Goal: Obtain resource: Obtain resource

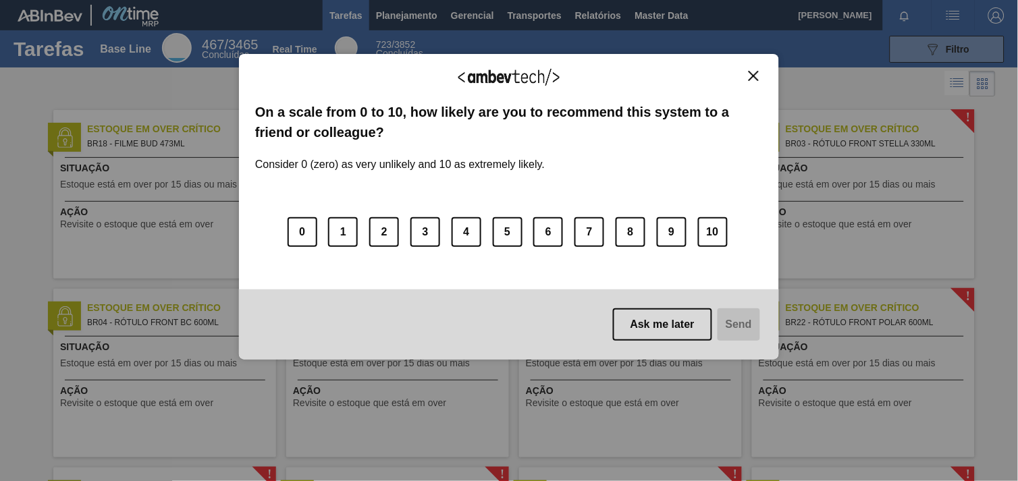
click at [757, 75] on img "Close" at bounding box center [753, 76] width 10 height 10
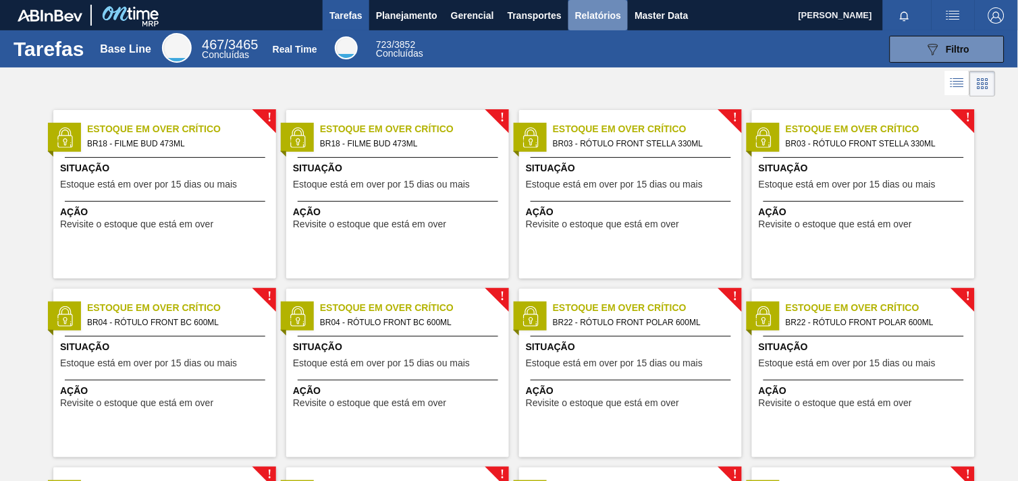
click at [586, 16] on span "Relatórios" at bounding box center [598, 15] width 46 height 16
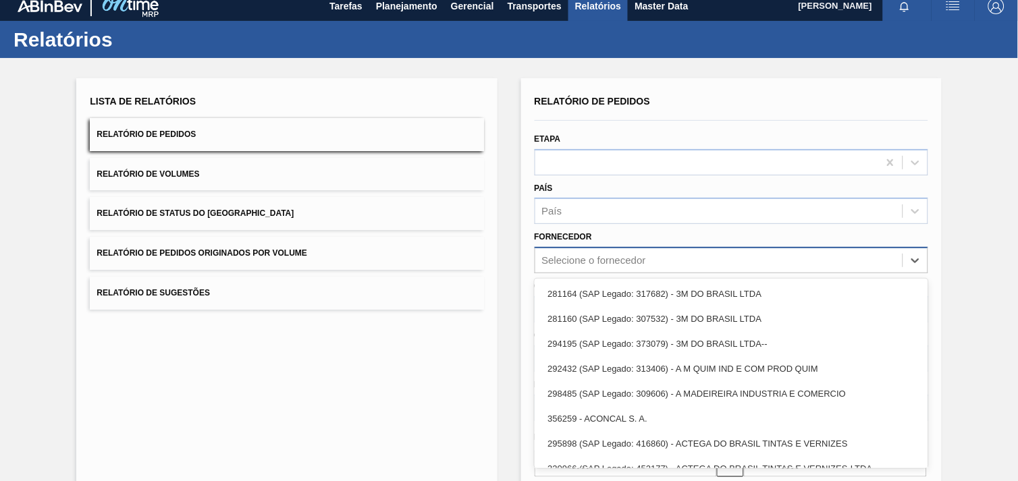
click at [607, 273] on div "option 281164 (SAP Legado: 317682) - 3M DO BRASIL LTDA focused, 1 of 101. 101 r…" at bounding box center [730, 260] width 393 height 26
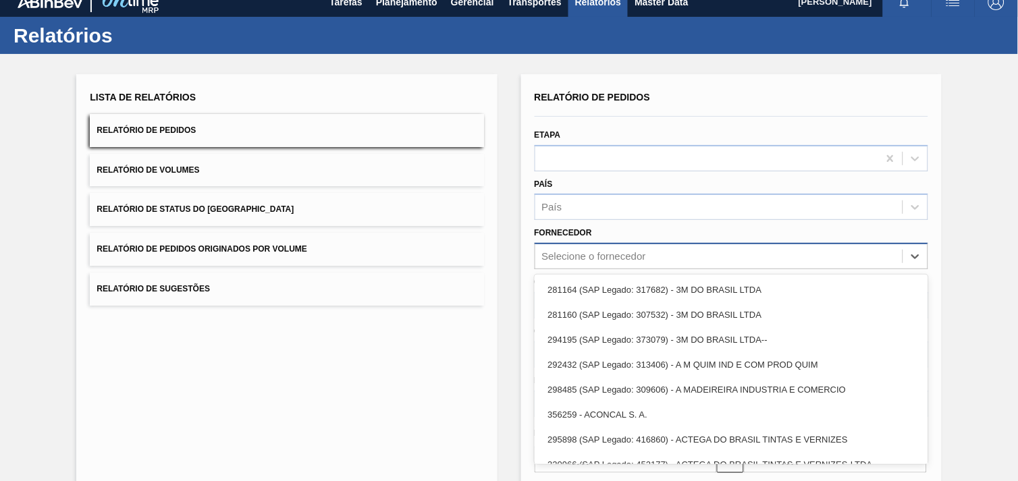
scroll to position [13, 0]
paste input "289877"
type input "289877"
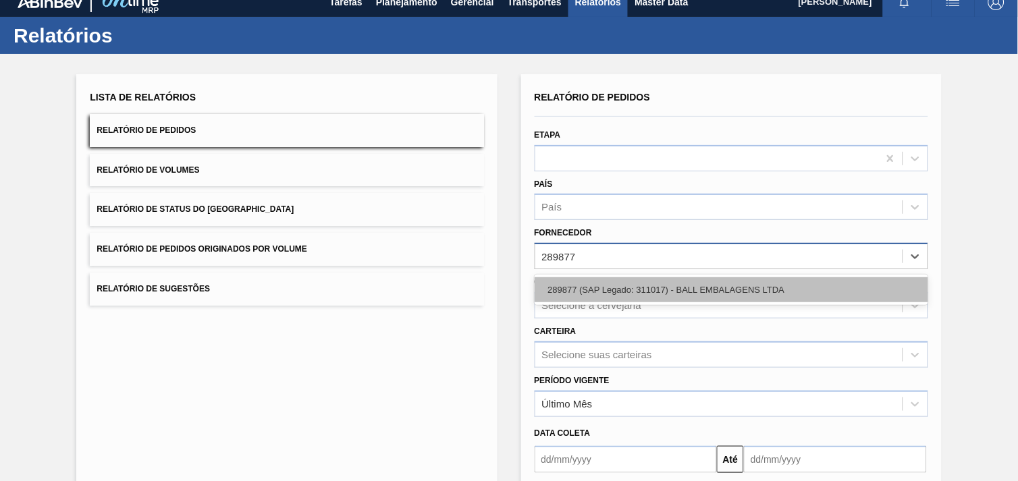
click at [636, 292] on div "289877 (SAP Legado: 311017) - BALL EMBALAGENS LTDA" at bounding box center [730, 289] width 393 height 25
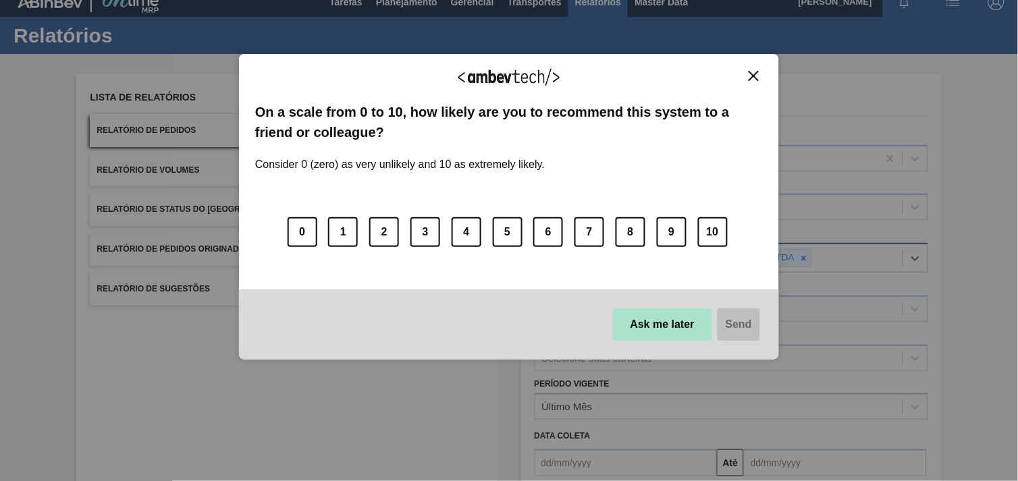
click at [671, 326] on button "Ask me later" at bounding box center [662, 324] width 99 height 32
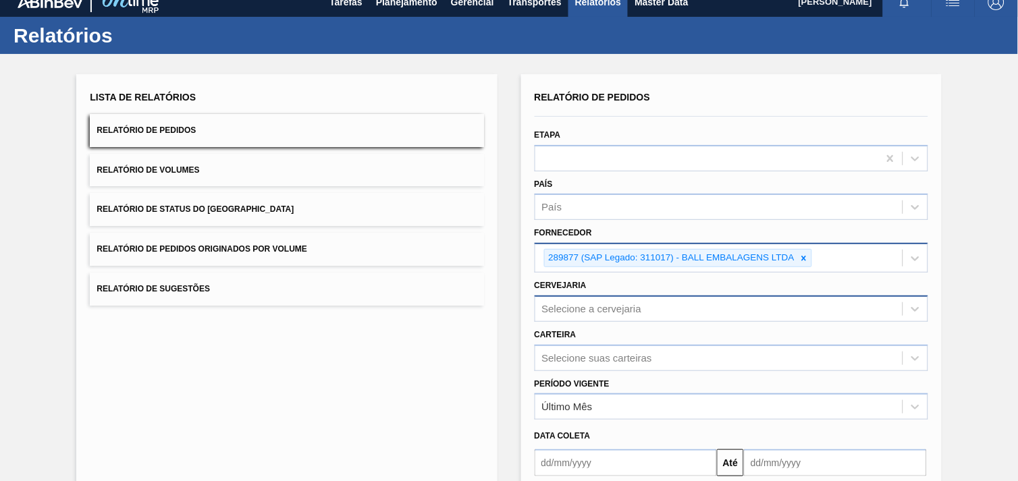
click at [706, 312] on div "Selecione a cervejaria" at bounding box center [730, 309] width 393 height 26
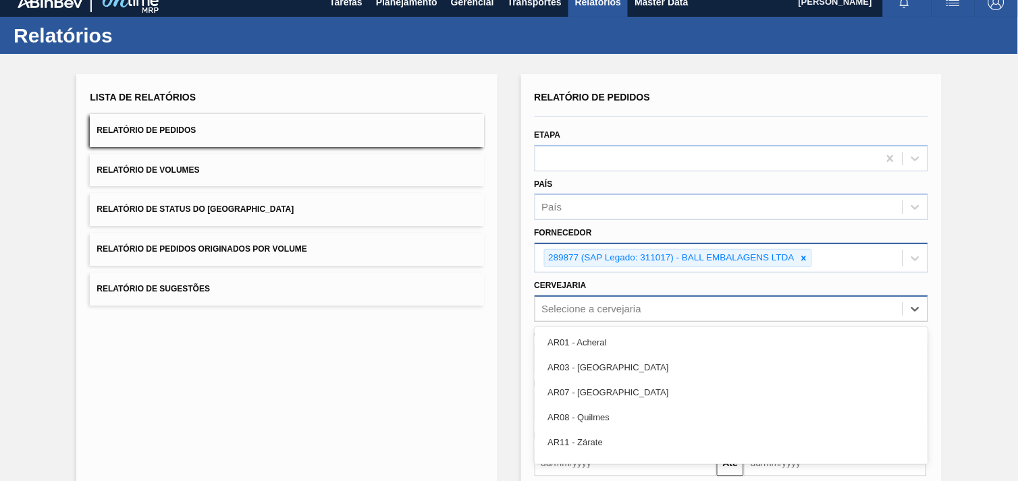
scroll to position [65, 0]
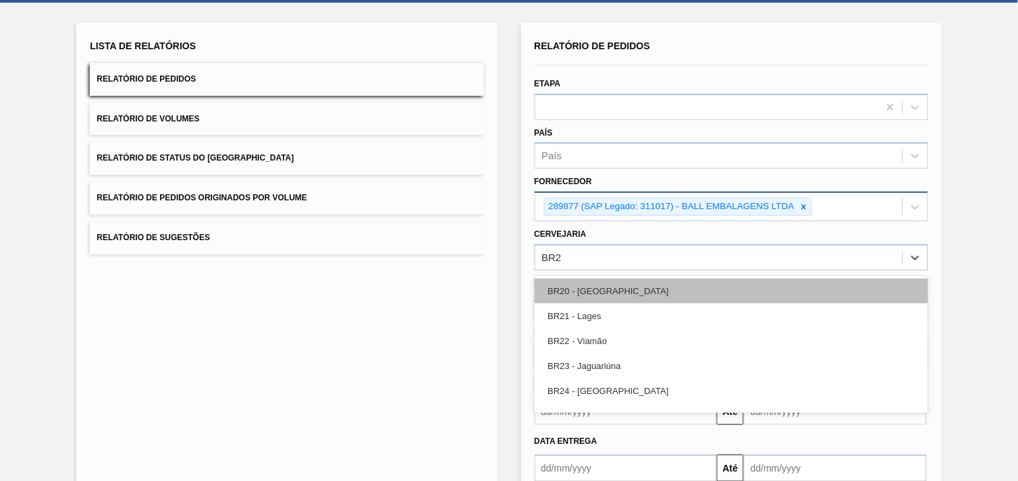
type input "BR23"
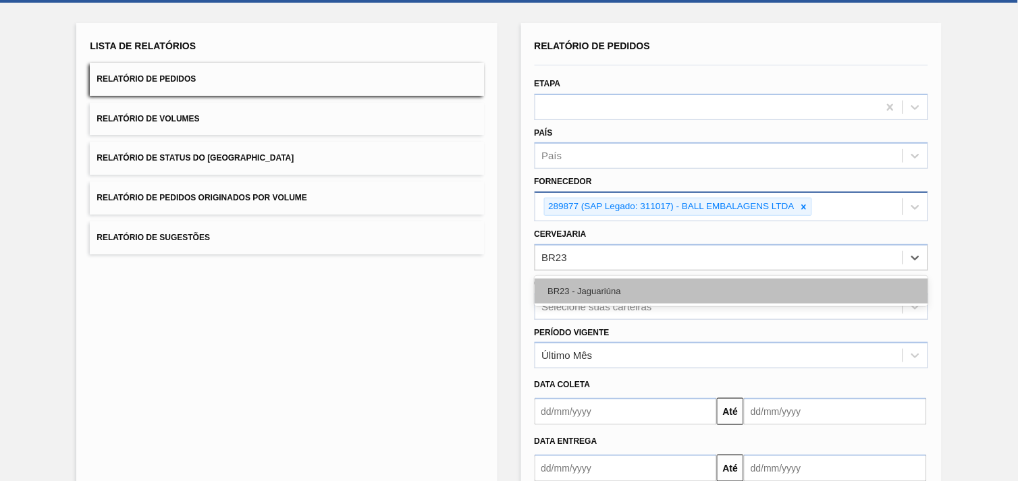
click at [672, 287] on div "BR23 - Jaguariúna" at bounding box center [730, 291] width 393 height 25
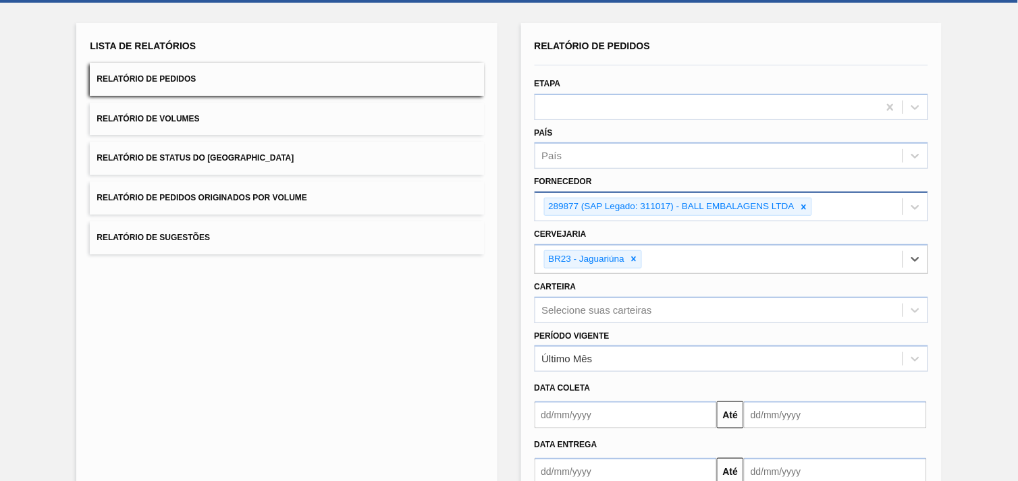
scroll to position [146, 0]
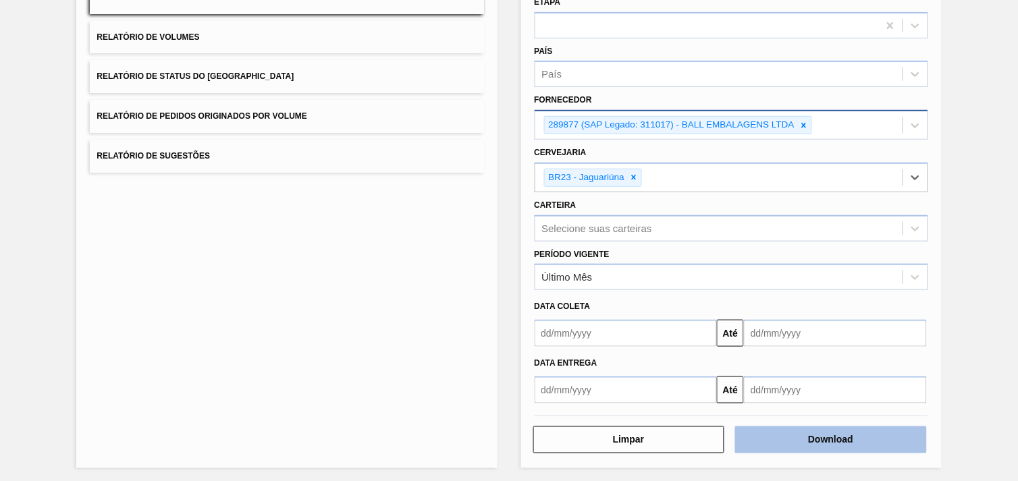
click at [877, 436] on button "Download" at bounding box center [831, 439] width 192 height 27
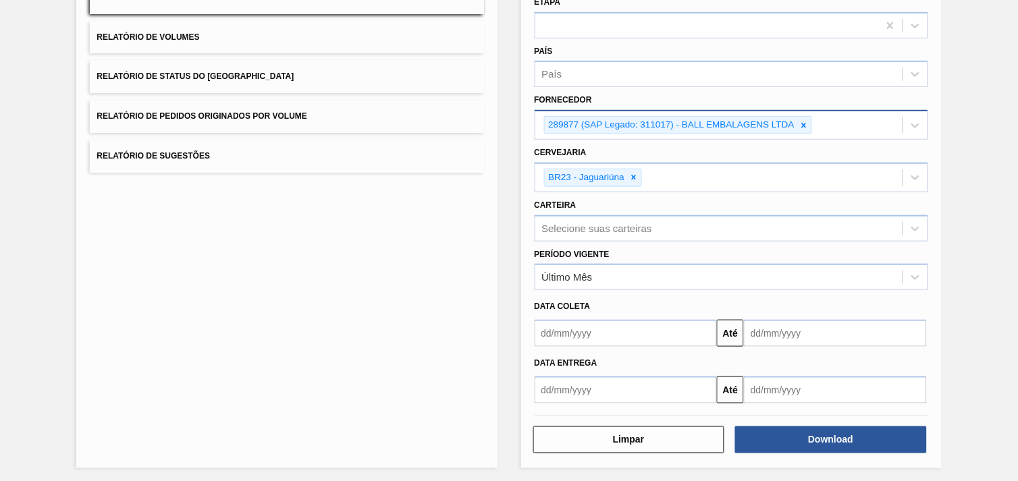
click at [951, 267] on div "Lista de Relatórios Relatório de Pedidos Relatório de Volumes Relatório de Stat…" at bounding box center [509, 203] width 1018 height 564
click at [501, 268] on div "Lista de Relatórios Relatório de Pedidos Relatório de Volumes Relatório de Stat…" at bounding box center [509, 203] width 1018 height 564
click at [972, 325] on div "Lista de Relatórios Relatório de Pedidos Relatório de Volumes Relatório de Stat…" at bounding box center [509, 203] width 1018 height 564
click at [634, 175] on icon at bounding box center [633, 177] width 9 height 9
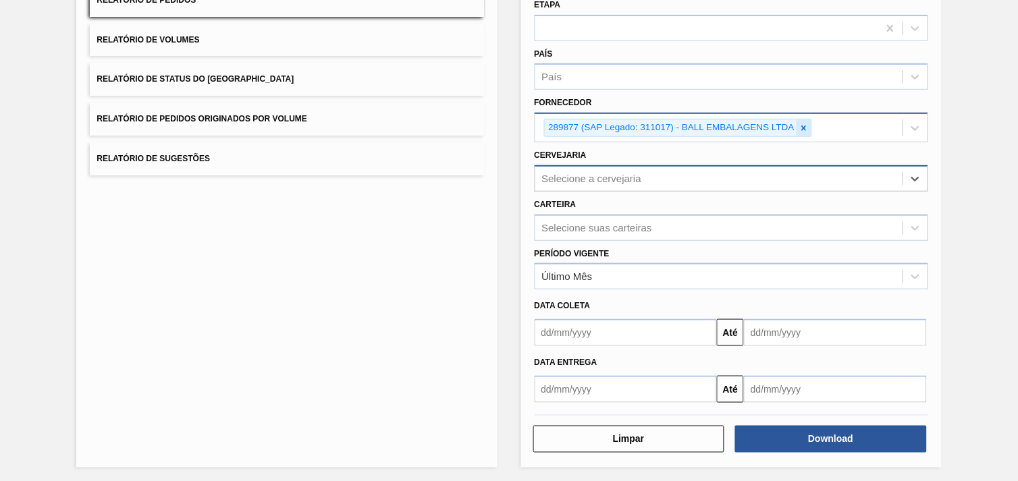
click at [796, 125] on div "289877 (SAP Legado: 311017) - BALL EMBALAGENS LTDA" at bounding box center [678, 128] width 268 height 18
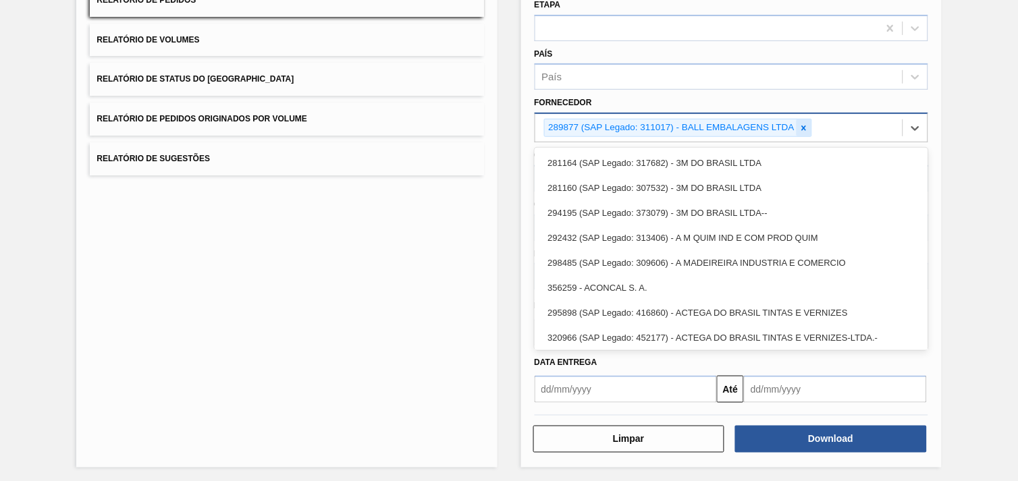
click at [802, 126] on icon at bounding box center [804, 128] width 5 height 5
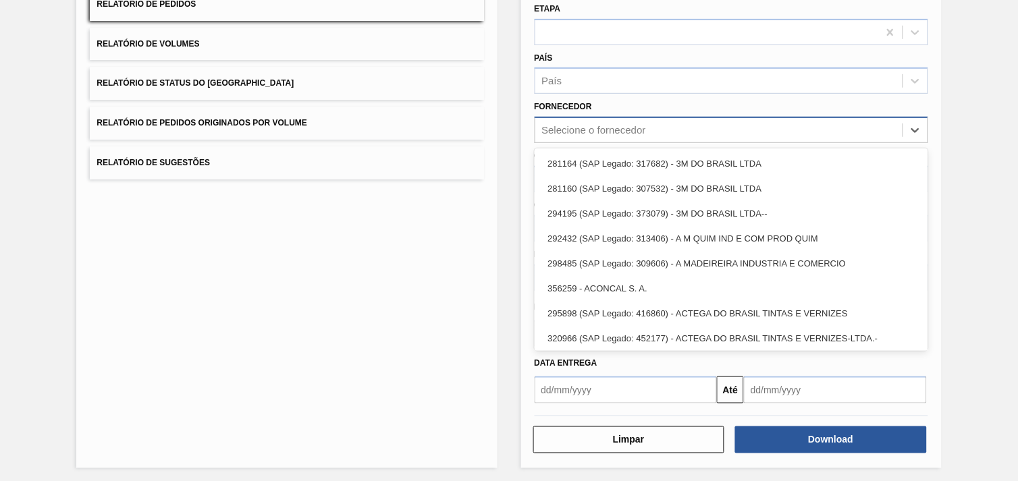
paste input "280389"
type input "280389"
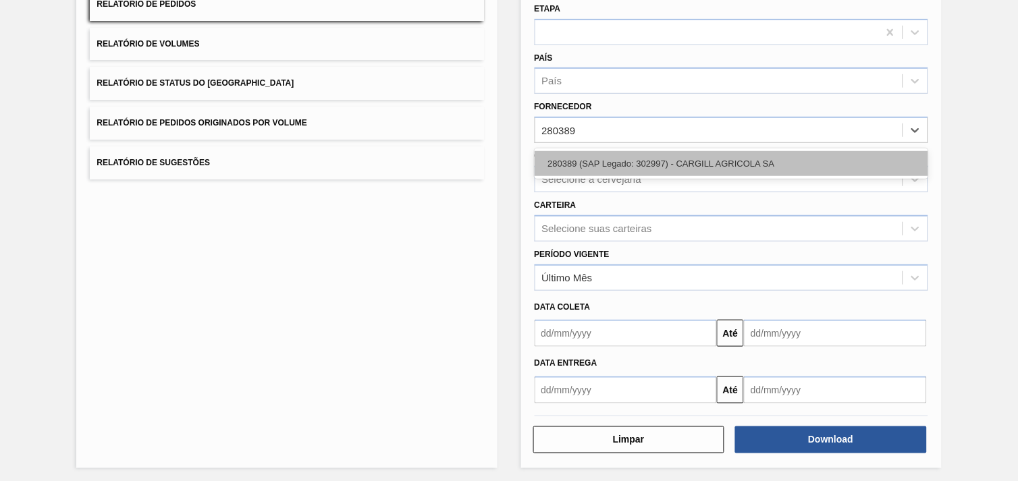
click at [696, 164] on div "280389 (SAP Legado: 302997) - CARGILL AGRICOLA SA" at bounding box center [730, 163] width 393 height 25
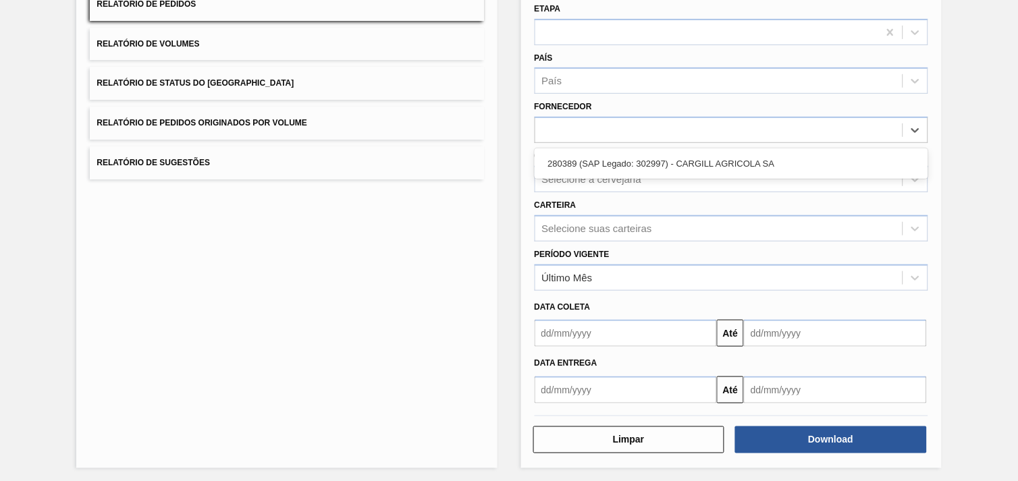
scroll to position [144, 0]
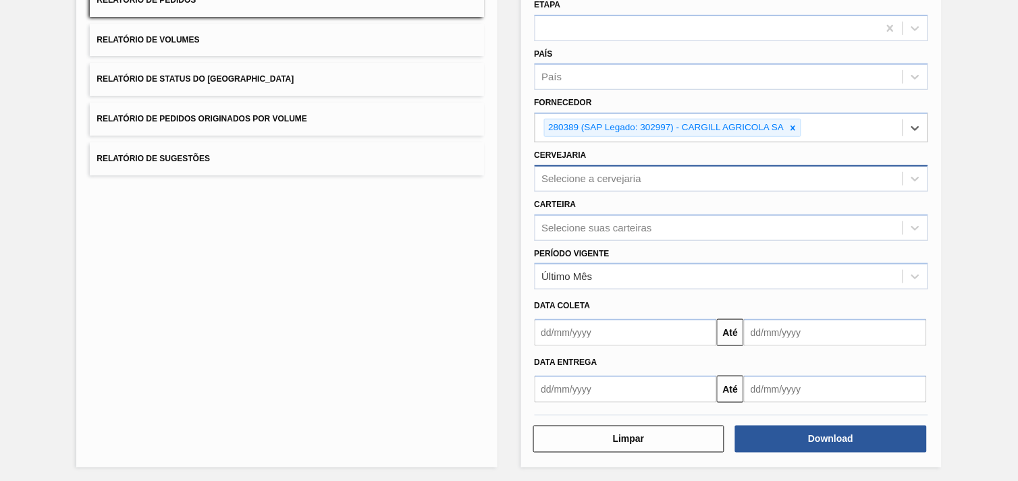
click at [657, 165] on div "Selecione a cervejaria" at bounding box center [730, 178] width 393 height 26
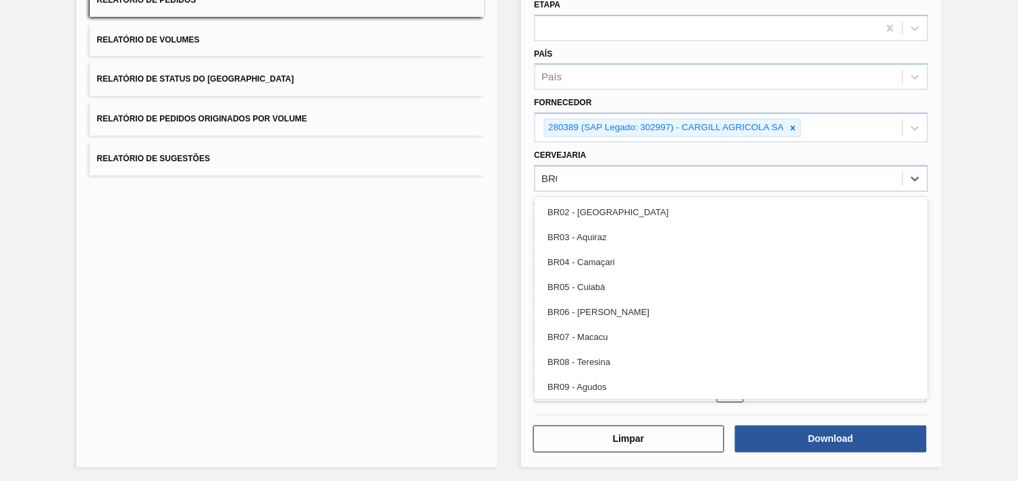
type input "BR09"
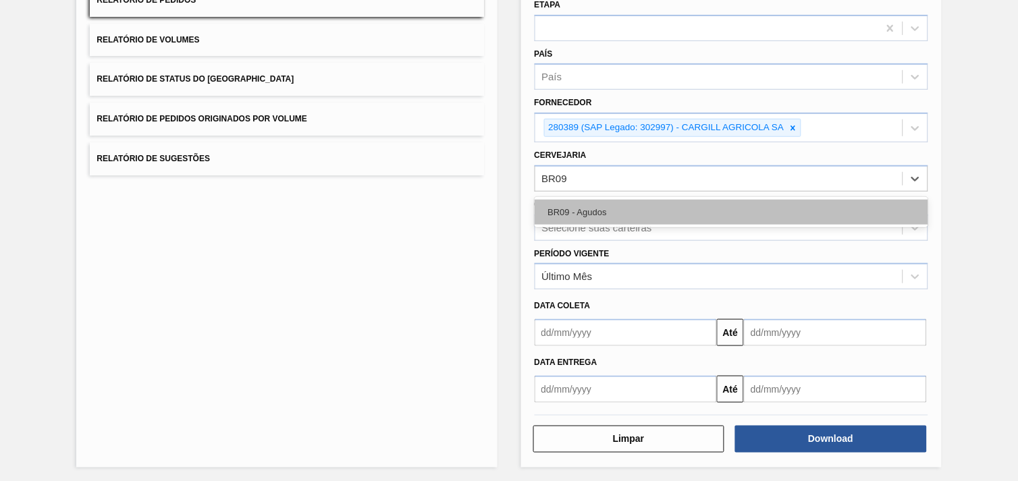
click at [745, 210] on div "BR09 - Agudos" at bounding box center [730, 212] width 393 height 25
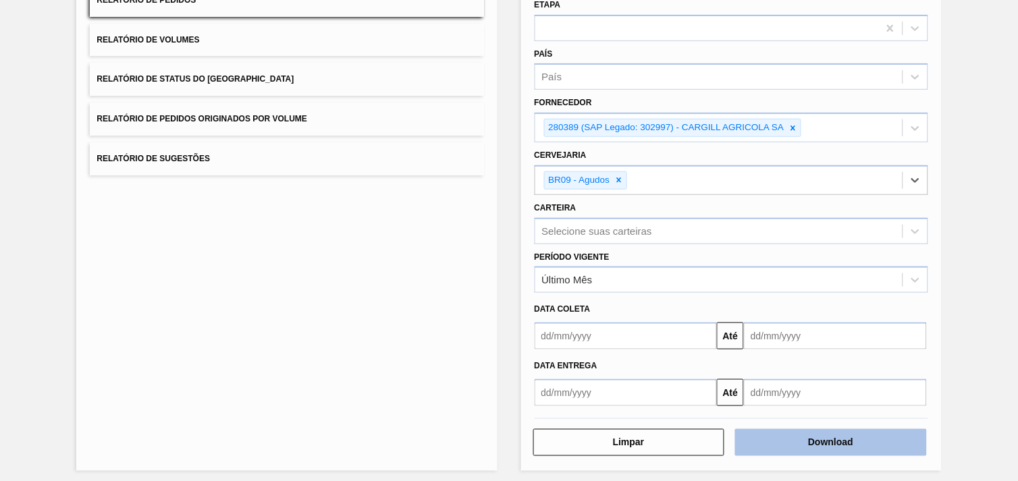
click at [851, 434] on button "Download" at bounding box center [831, 442] width 192 height 27
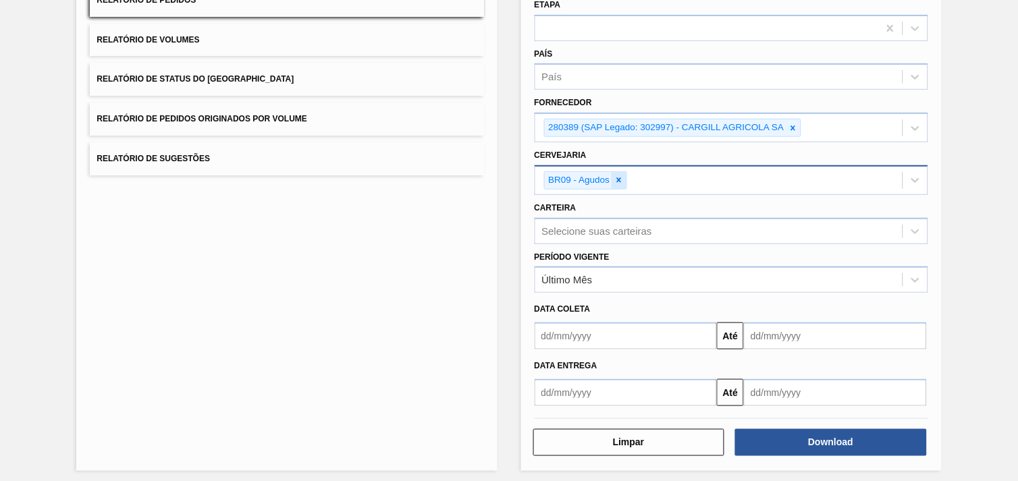
click at [621, 175] on icon at bounding box center [618, 179] width 9 height 9
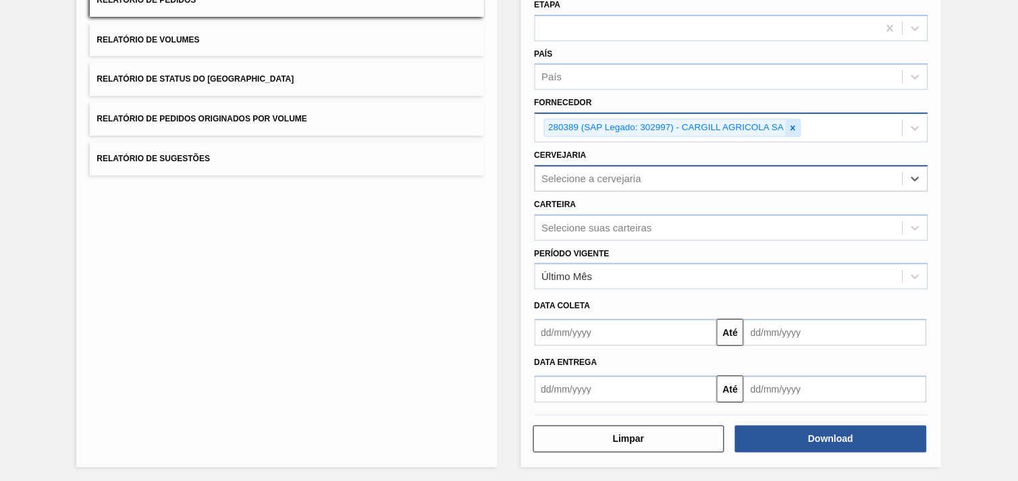
click at [792, 129] on icon at bounding box center [792, 127] width 9 height 9
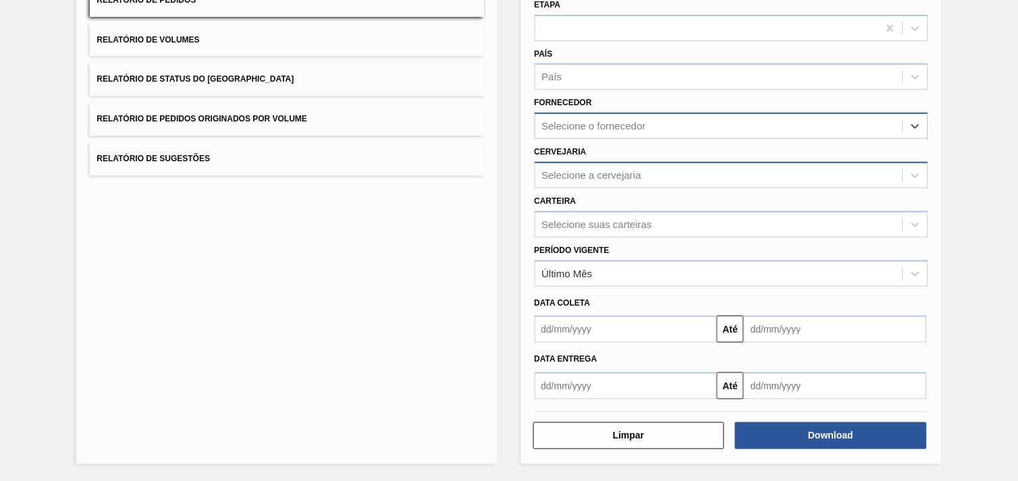
scroll to position [140, 0]
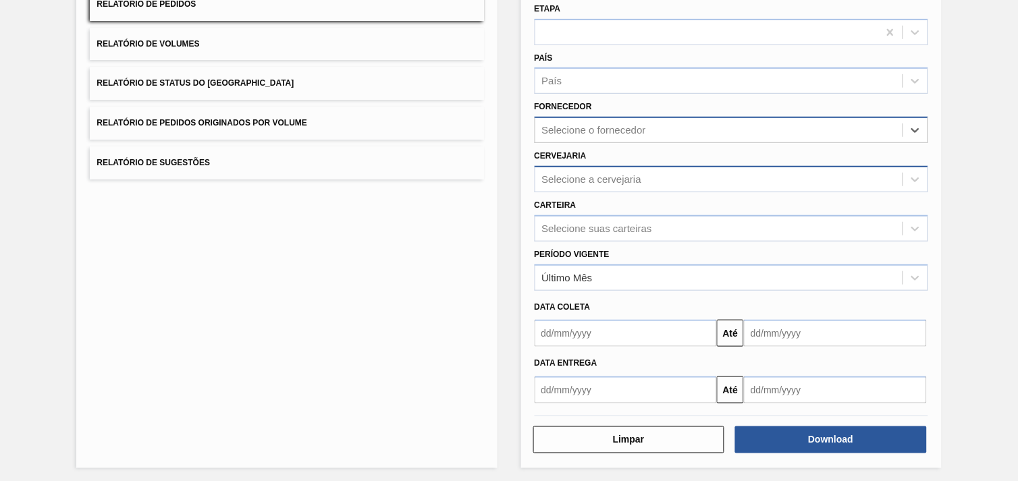
click at [679, 171] on div "Selecione a cervejaria" at bounding box center [718, 179] width 367 height 20
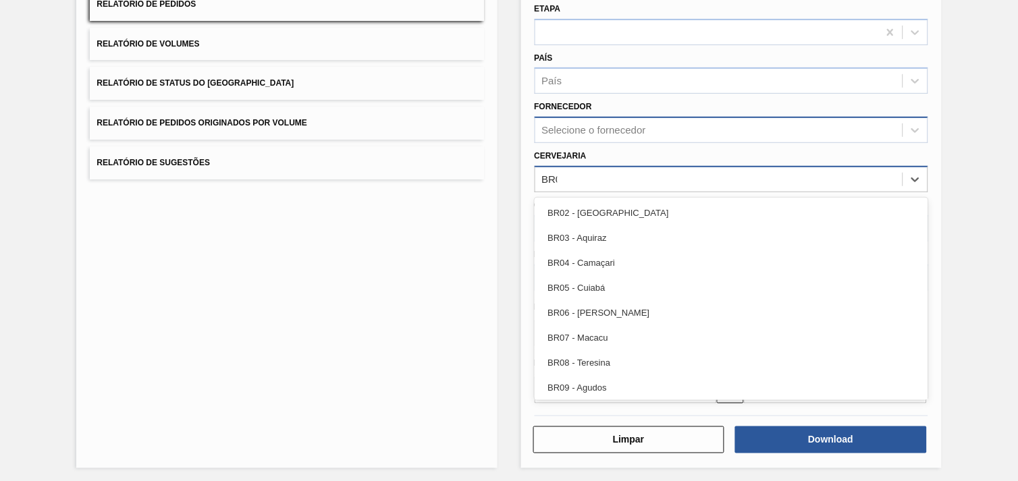
type input "BR07"
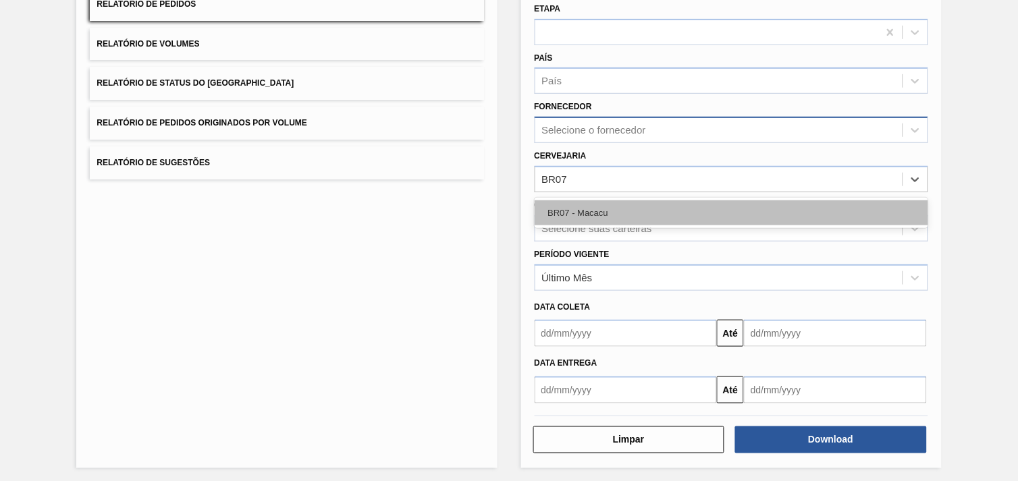
click at [657, 204] on div "BR07 - Macacu" at bounding box center [730, 212] width 393 height 25
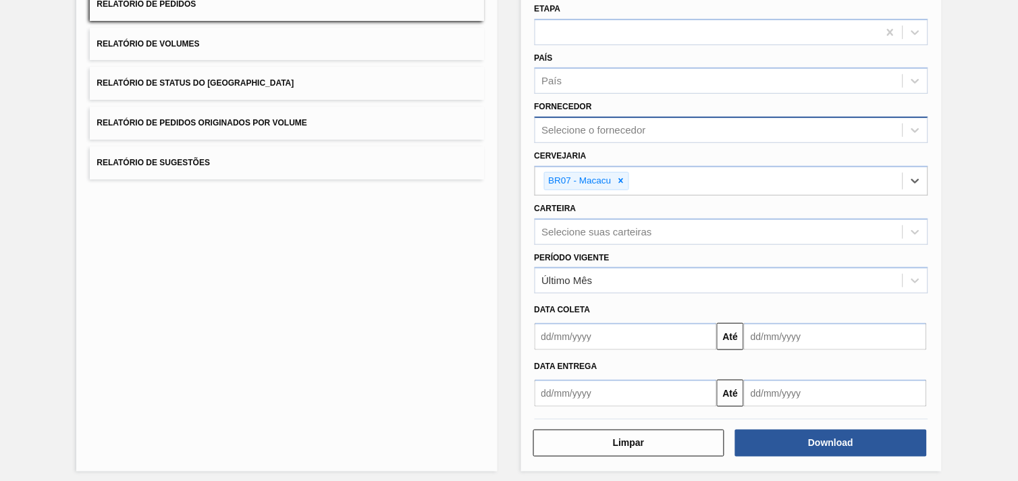
click at [628, 143] on div "Cervejaria option BR07 - Macacu, selected. Select is focused ,type to refine li…" at bounding box center [731, 169] width 404 height 53
click at [625, 126] on div "Selecione o fornecedor" at bounding box center [594, 130] width 104 height 11
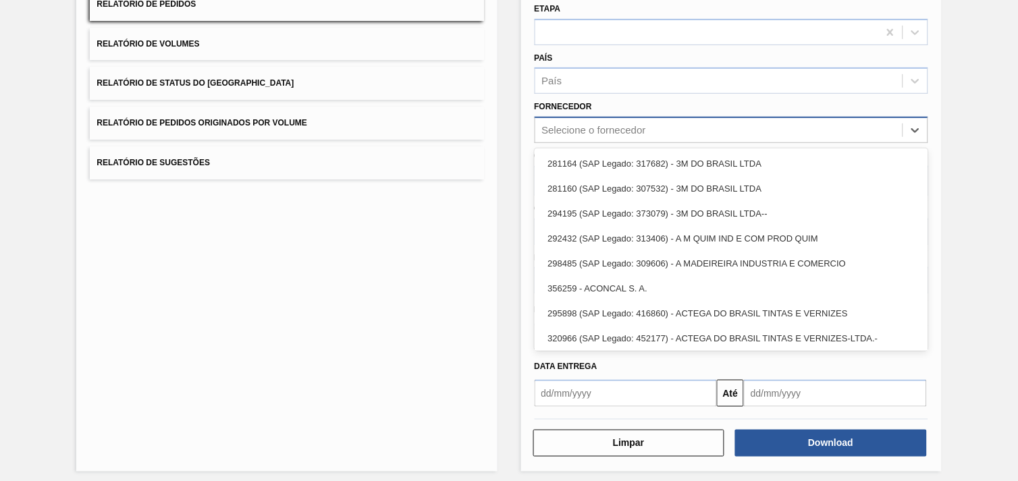
paste input "294709"
type input "294709"
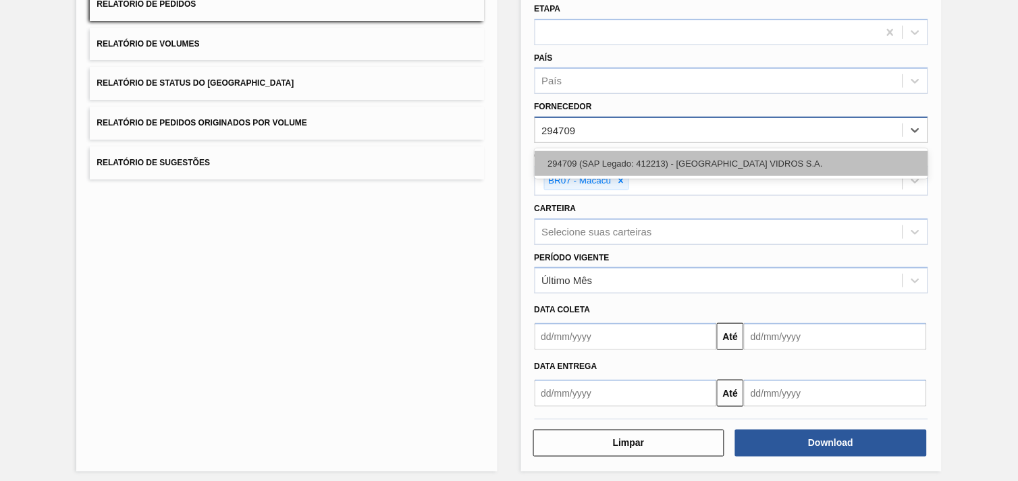
click at [663, 159] on div "294709 (SAP Legado: 412213) - [GEOGRAPHIC_DATA] VIDROS S.A." at bounding box center [730, 163] width 393 height 25
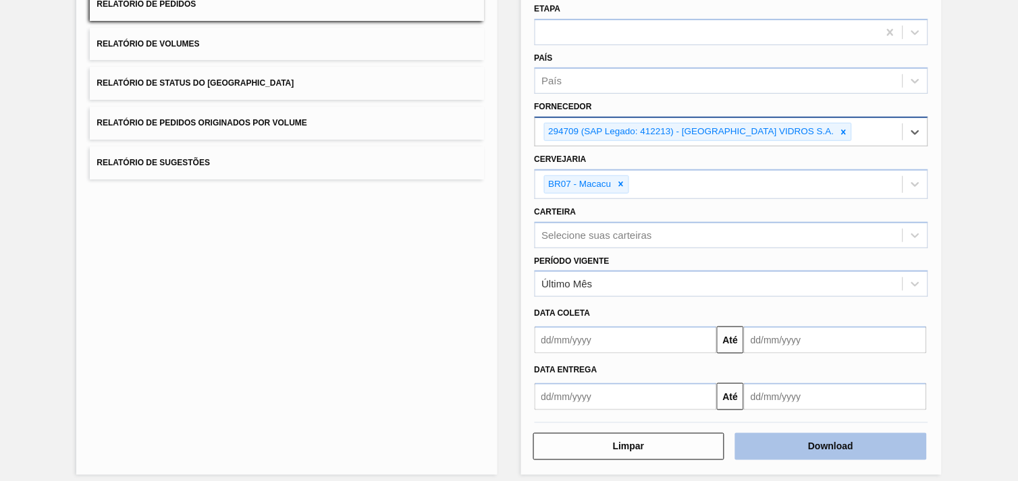
click at [888, 449] on button "Download" at bounding box center [831, 446] width 192 height 27
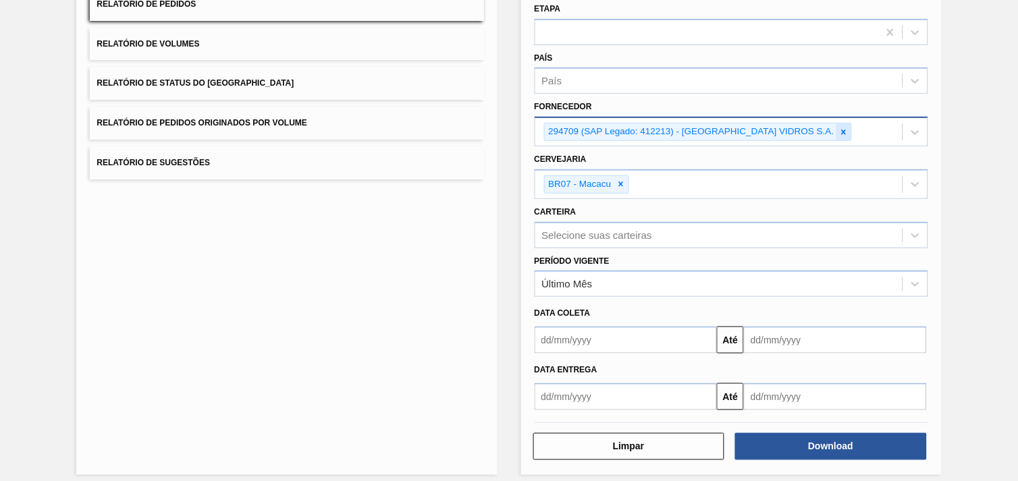
click at [839, 128] on icon at bounding box center [843, 132] width 9 height 9
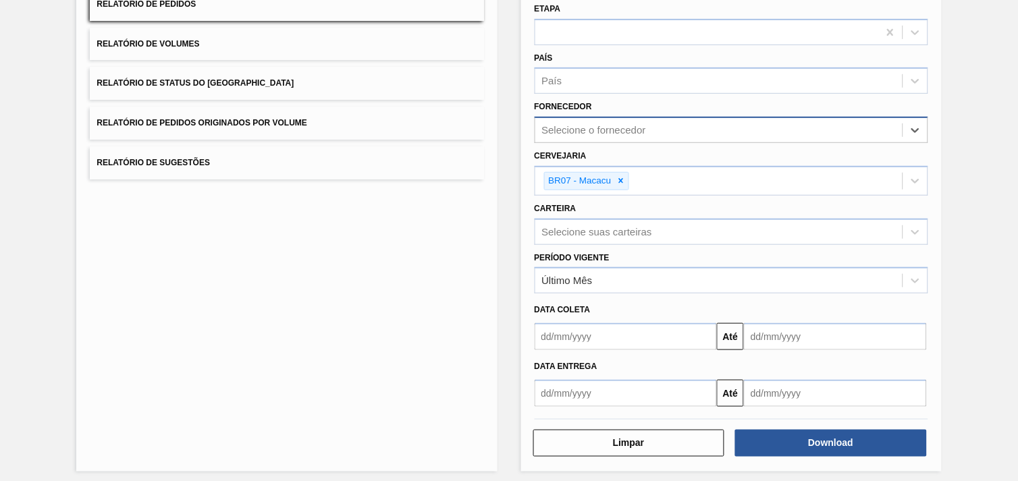
paste input "289877"
type input "289877"
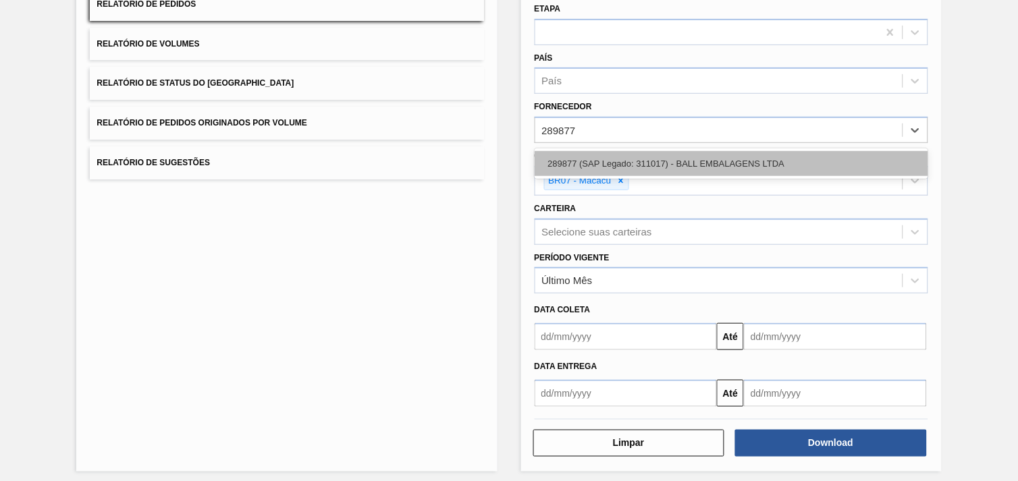
click at [717, 162] on div "289877 (SAP Legado: 311017) - BALL EMBALAGENS LTDA" at bounding box center [730, 163] width 393 height 25
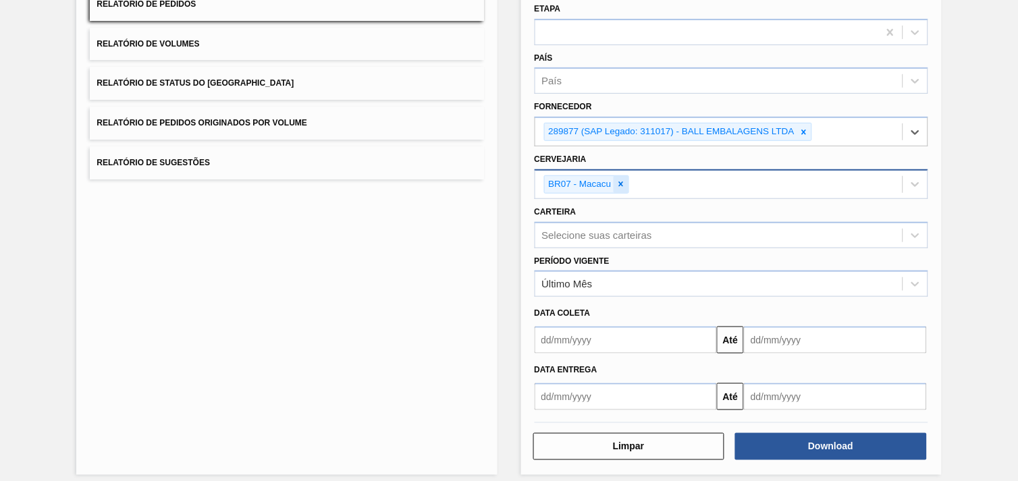
click at [622, 180] on icon at bounding box center [620, 183] width 9 height 9
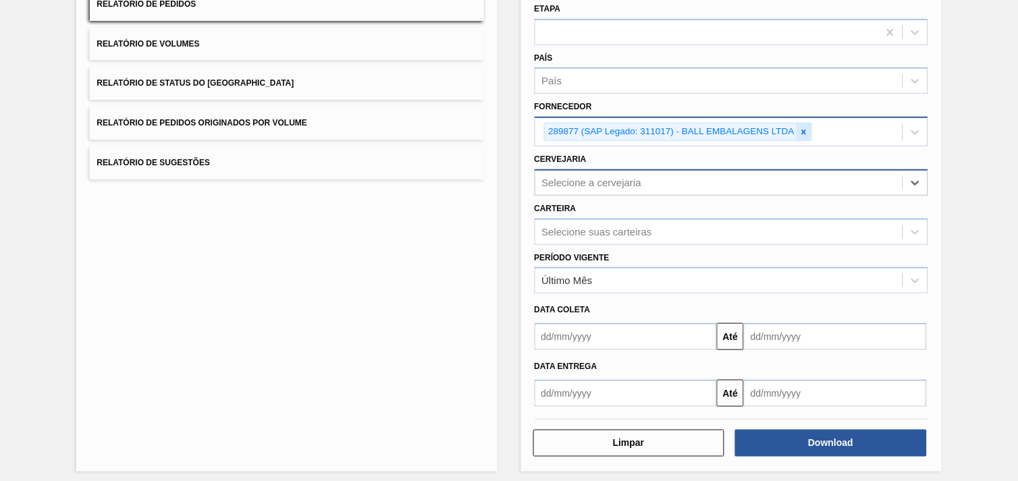
click at [800, 128] on icon at bounding box center [803, 132] width 9 height 9
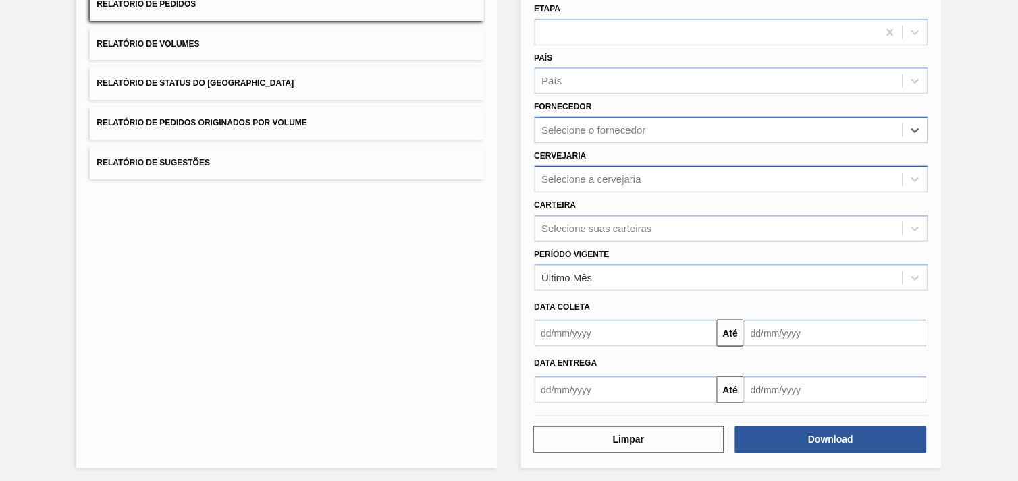
click at [796, 125] on div "Selecione o fornecedor" at bounding box center [718, 131] width 367 height 20
paste input "327858"
type input "327858"
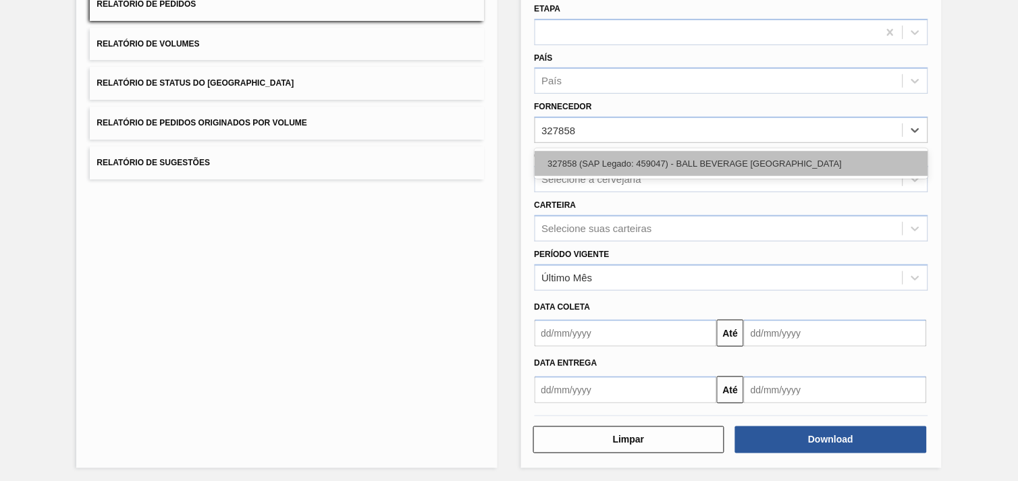
click at [686, 157] on div "327858 (SAP Legado: 459047) - BALL BEVERAGE [GEOGRAPHIC_DATA]" at bounding box center [730, 163] width 393 height 25
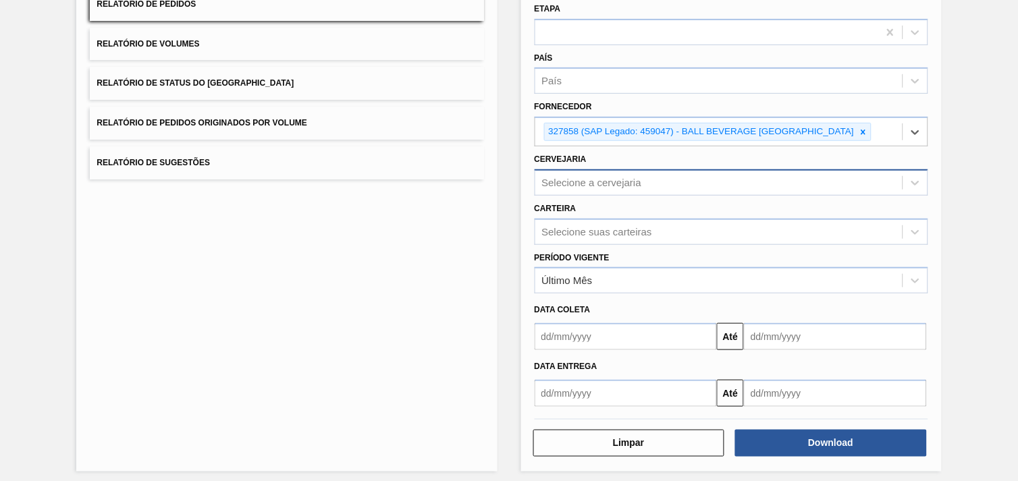
click at [609, 185] on div "Selecione a cervejaria" at bounding box center [592, 182] width 100 height 11
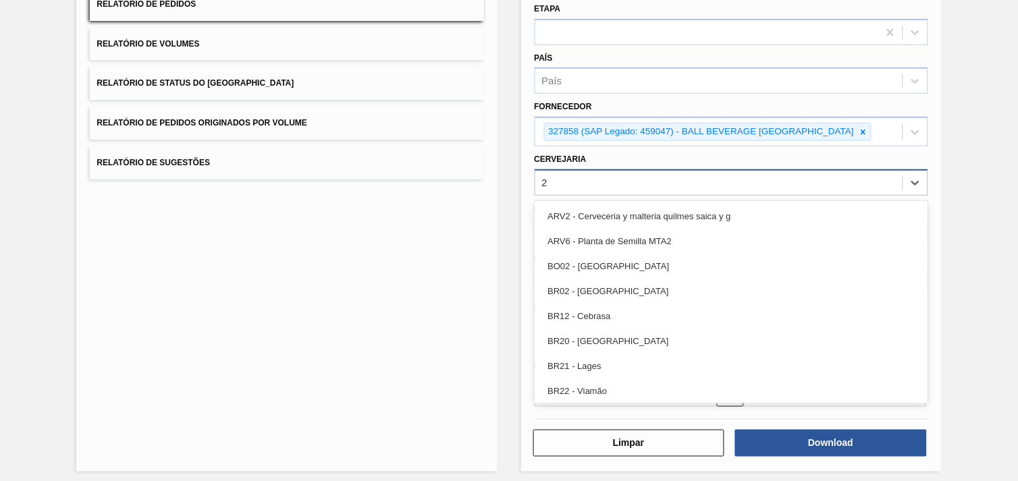
type input "28"
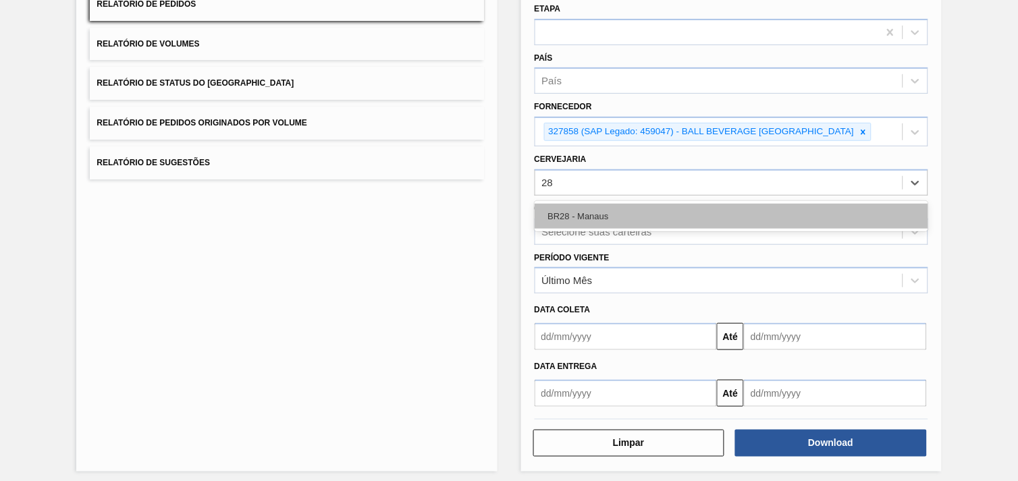
click at [568, 204] on div "BR28 - Manaus" at bounding box center [730, 216] width 393 height 25
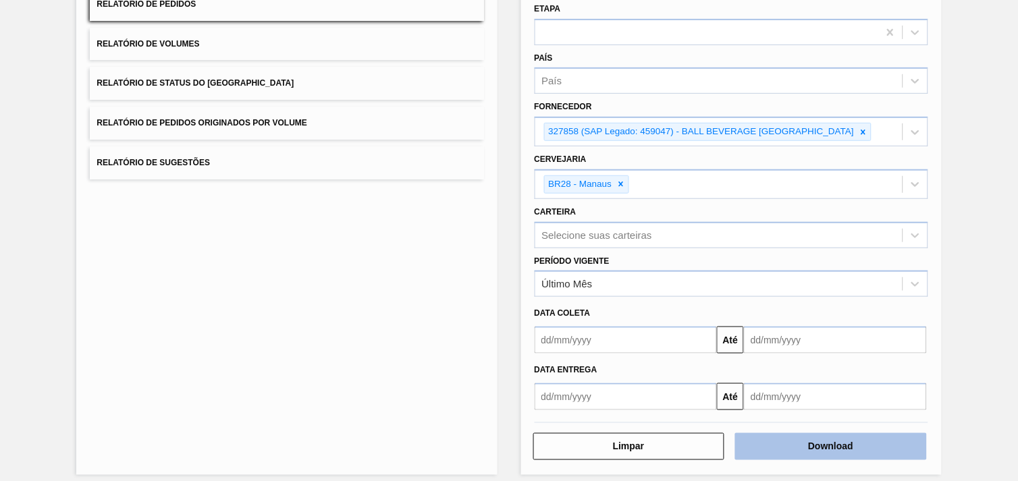
click at [832, 435] on button "Download" at bounding box center [831, 446] width 192 height 27
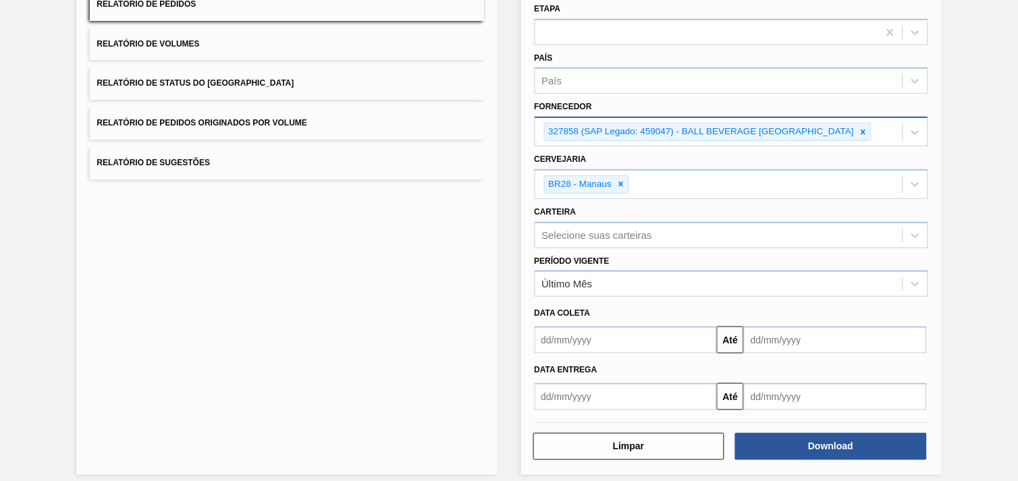
click at [870, 130] on div at bounding box center [863, 131] width 15 height 17
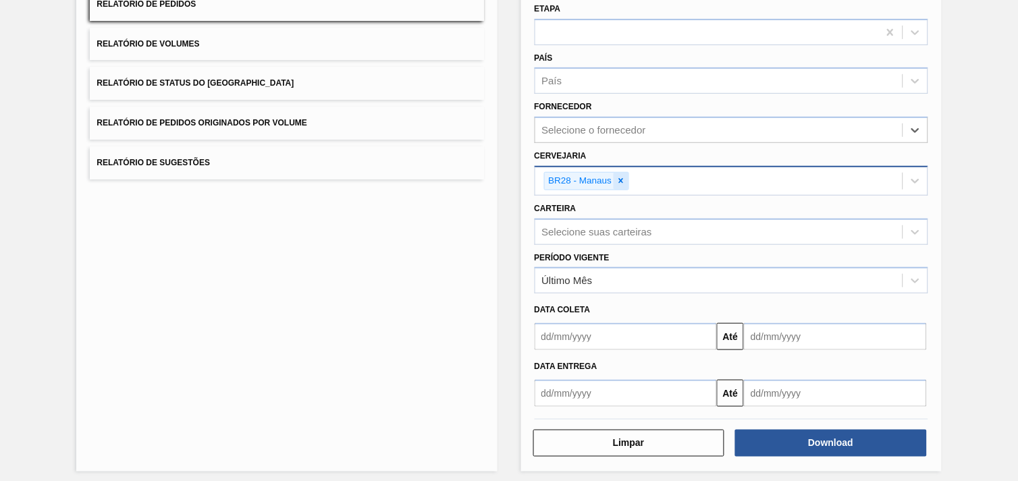
click at [626, 176] on div "BR28 - Manaus" at bounding box center [718, 181] width 367 height 28
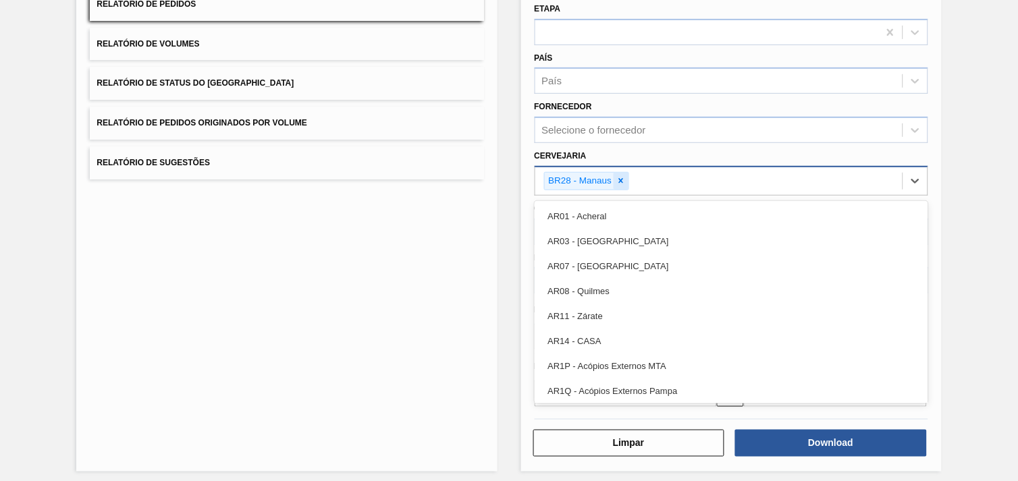
click at [628, 177] on div at bounding box center [620, 181] width 15 height 17
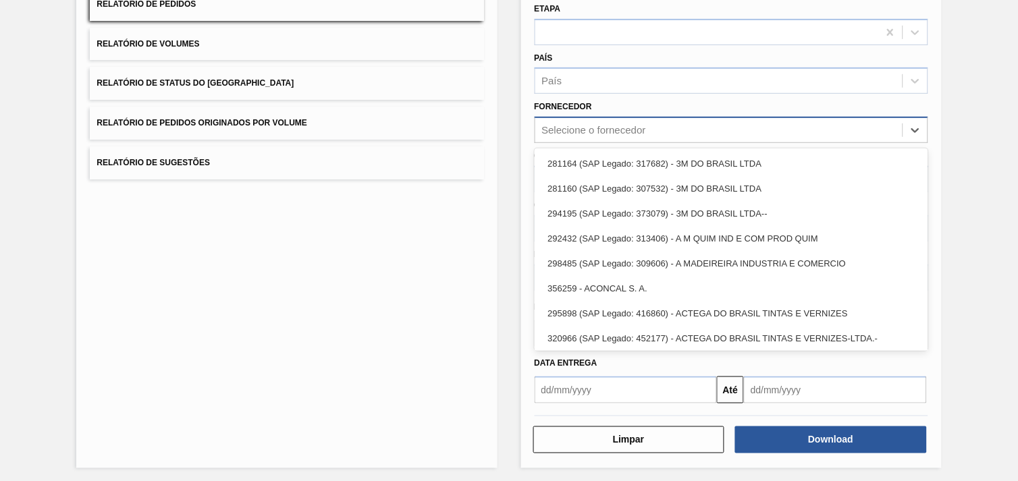
click at [626, 125] on div "Selecione o fornecedor" at bounding box center [594, 130] width 104 height 11
paste input "279725"
type input "279725"
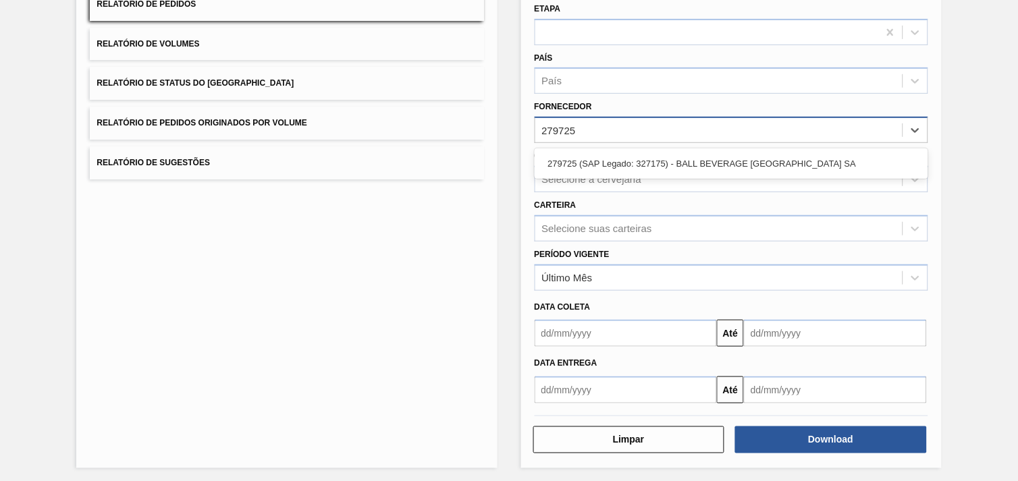
click at [649, 151] on div "279725 (SAP Legado: 327175) - BALL BEVERAGE [GEOGRAPHIC_DATA] SA" at bounding box center [730, 163] width 393 height 25
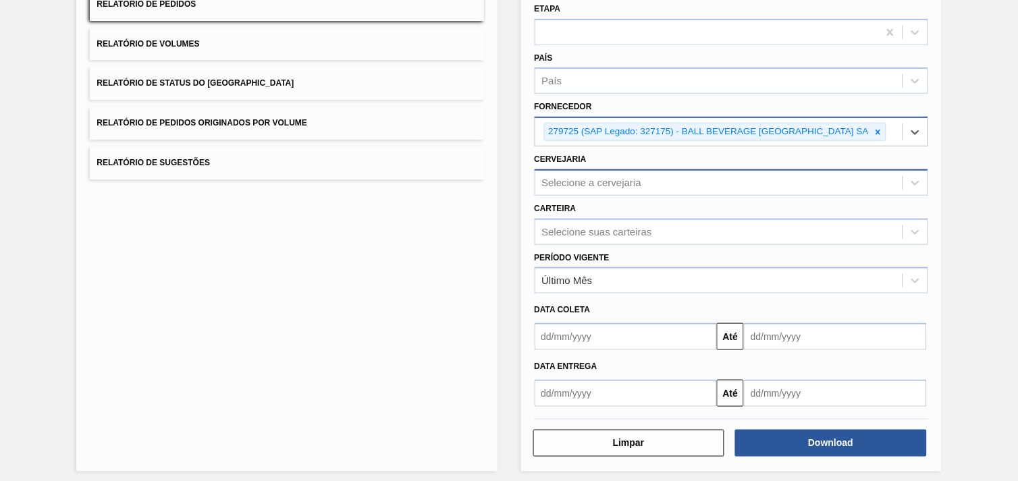
click at [613, 186] on div "Selecione a cervejaria" at bounding box center [718, 183] width 367 height 20
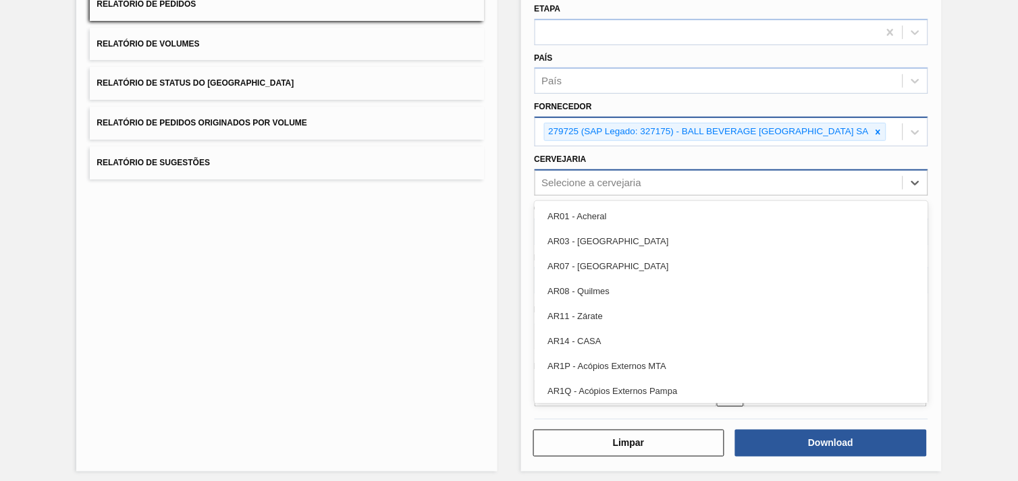
paste input "BR13"
type input "BR13"
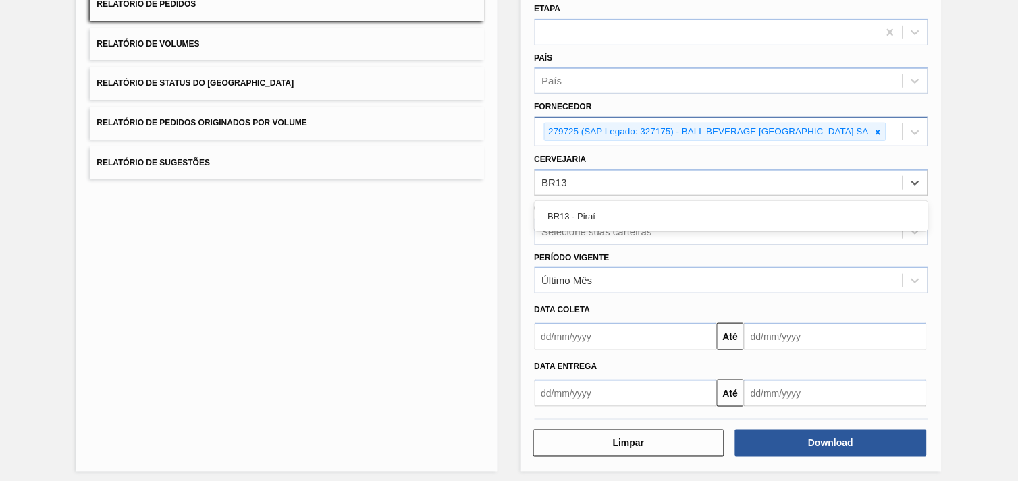
click at [606, 213] on div "BR13 - Piraí" at bounding box center [730, 216] width 393 height 25
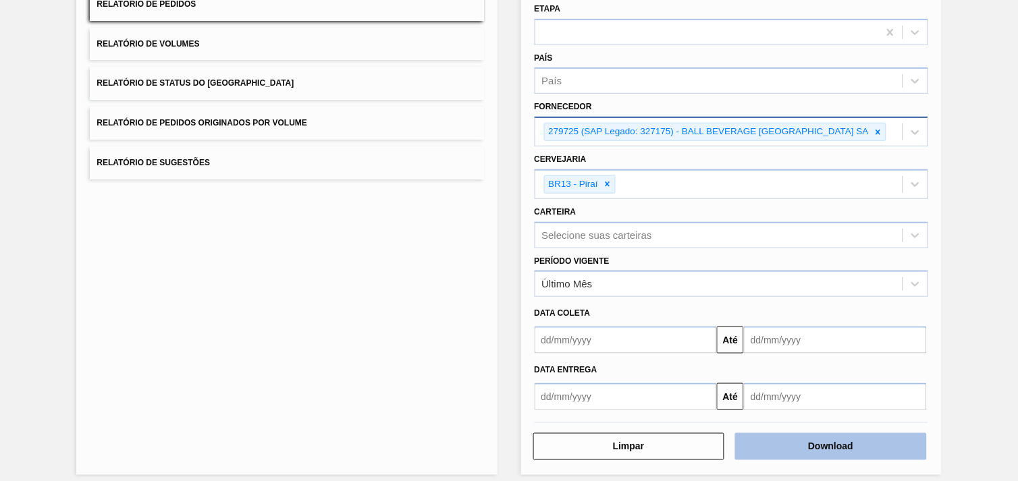
click at [841, 446] on button "Download" at bounding box center [831, 446] width 192 height 27
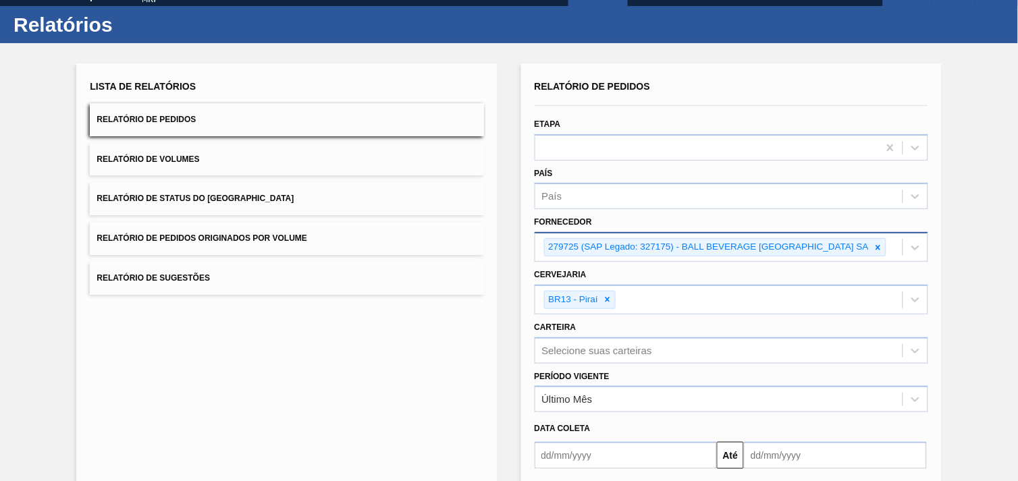
scroll to position [0, 0]
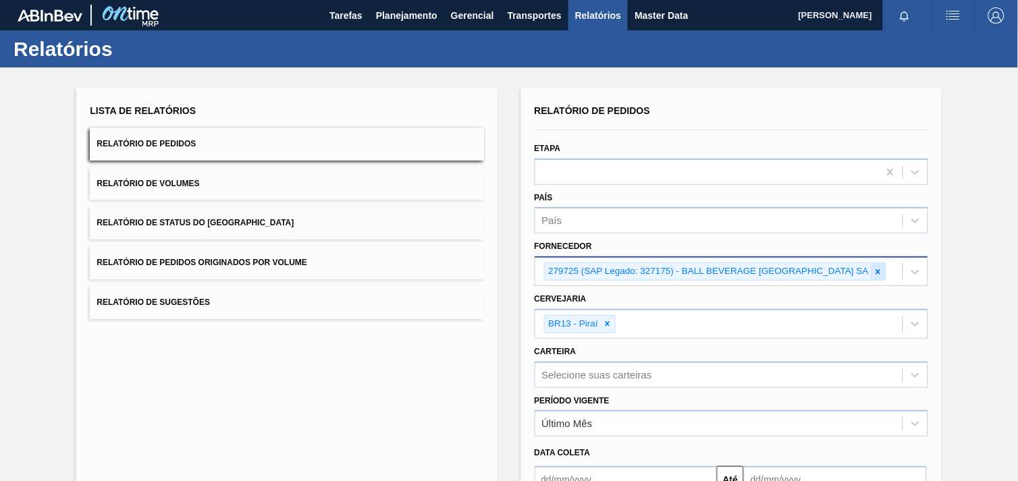
click at [885, 269] on div at bounding box center [877, 271] width 15 height 17
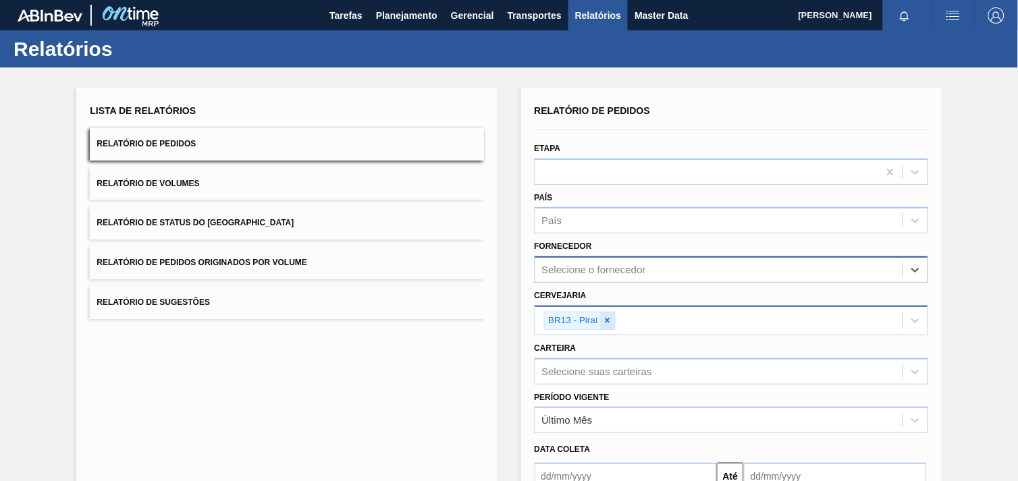
click at [609, 316] on icon at bounding box center [607, 320] width 9 height 9
